Goal: Navigation & Orientation: Find specific page/section

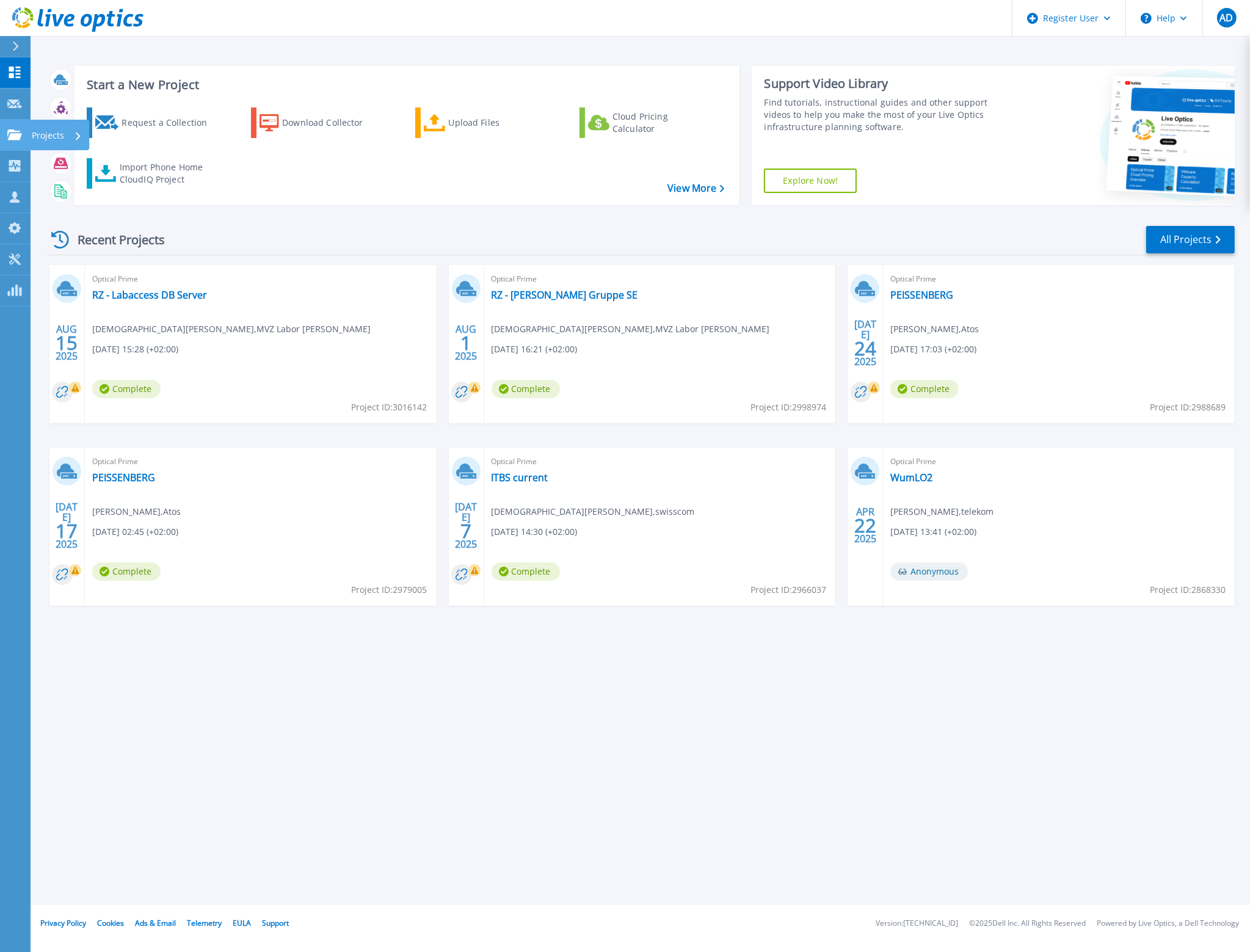
click at [31, 136] on p "Projects" at bounding box center [47, 136] width 32 height 31
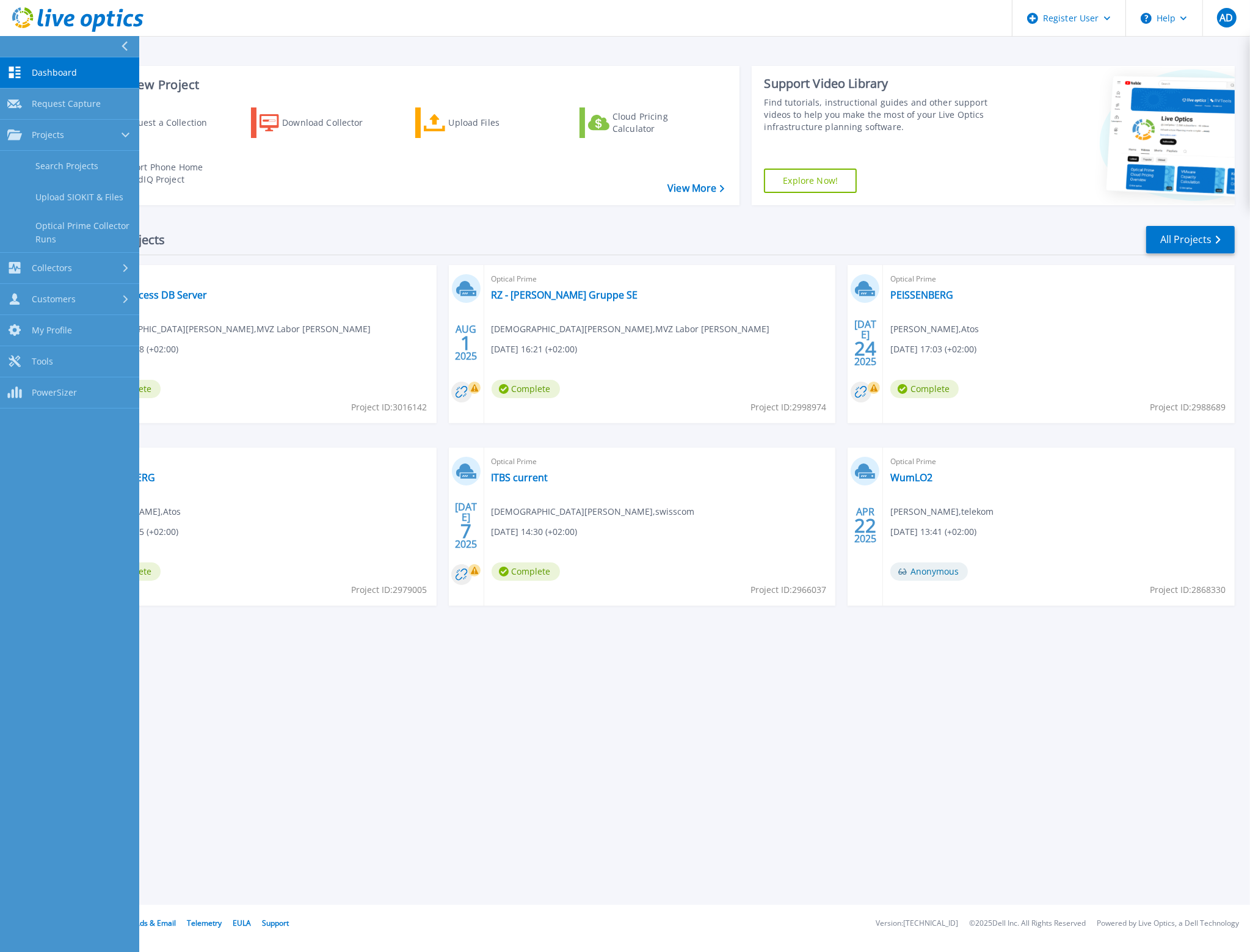
click at [345, 218] on div "Recent Projects All Projects [DATE] Optical Prime RZ - Labaccess DB Server [PER…" at bounding box center [641, 427] width 1188 height 425
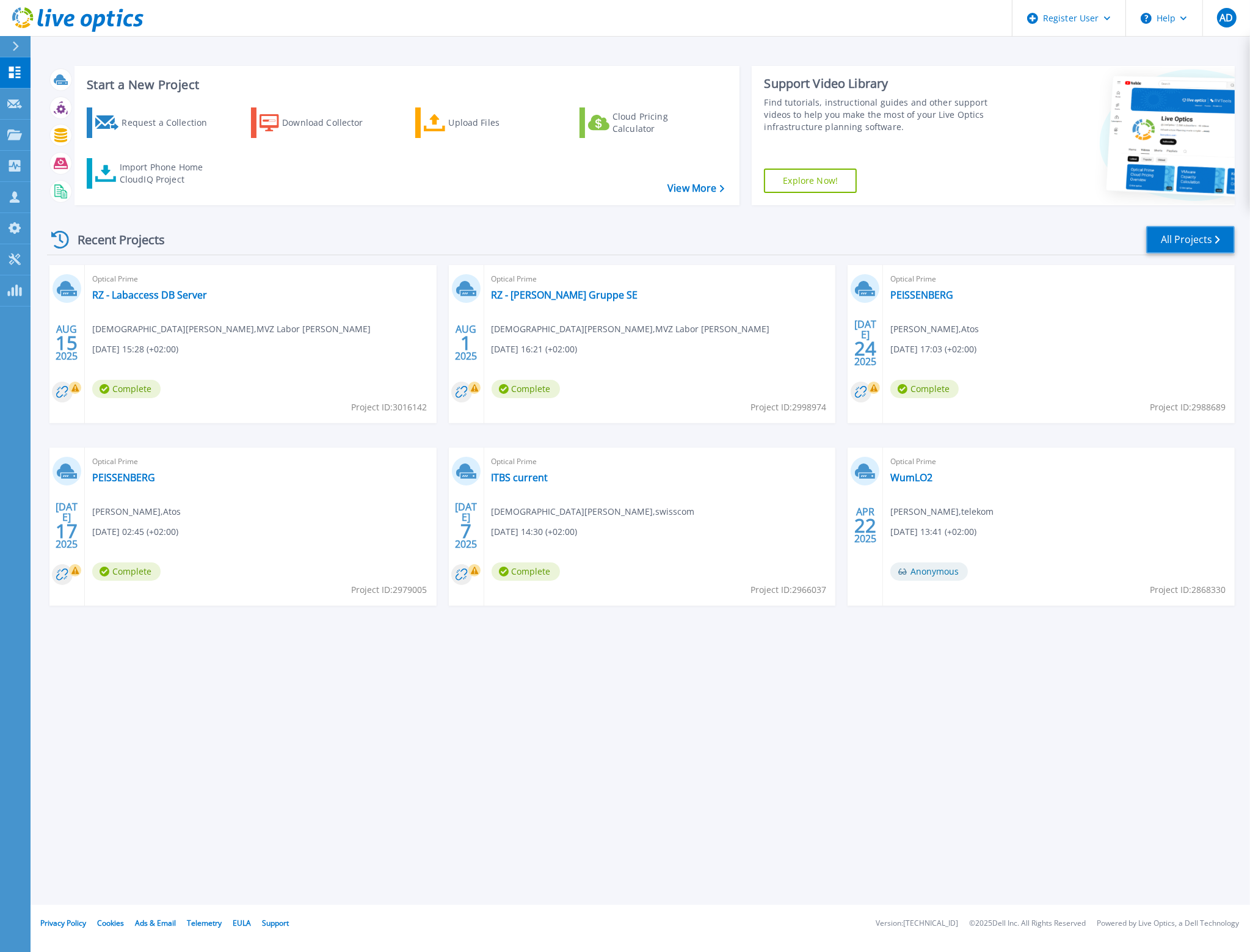
click at [1194, 242] on link "All Projects" at bounding box center [1191, 239] width 88 height 28
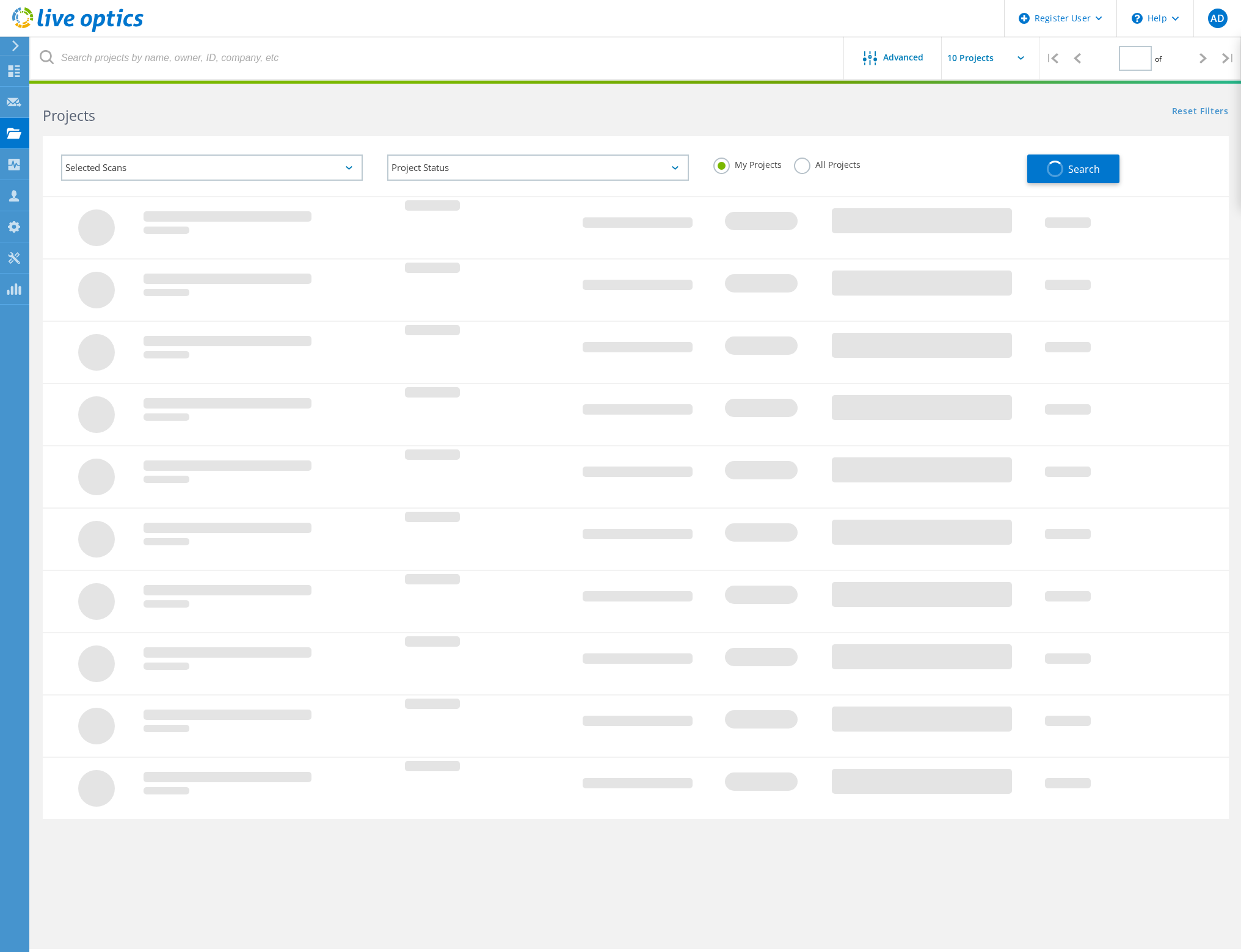
type input "1"
